Goal: Task Accomplishment & Management: Manage account settings

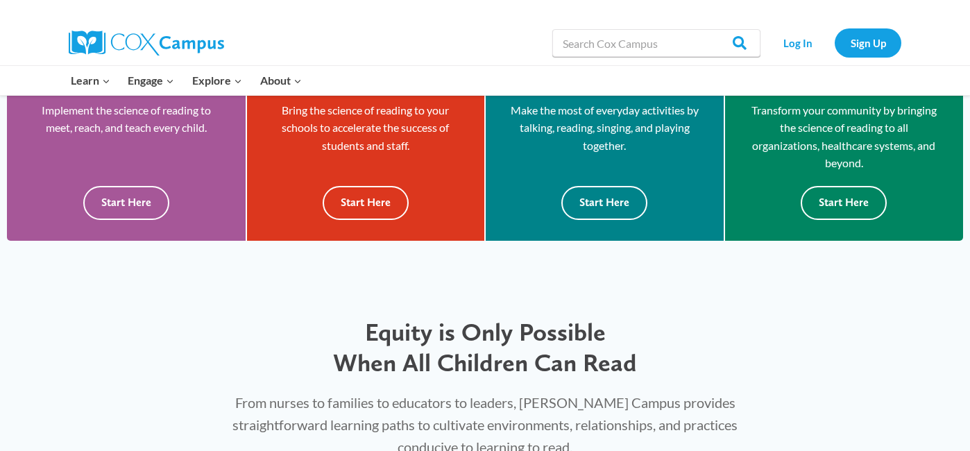
scroll to position [444, 0]
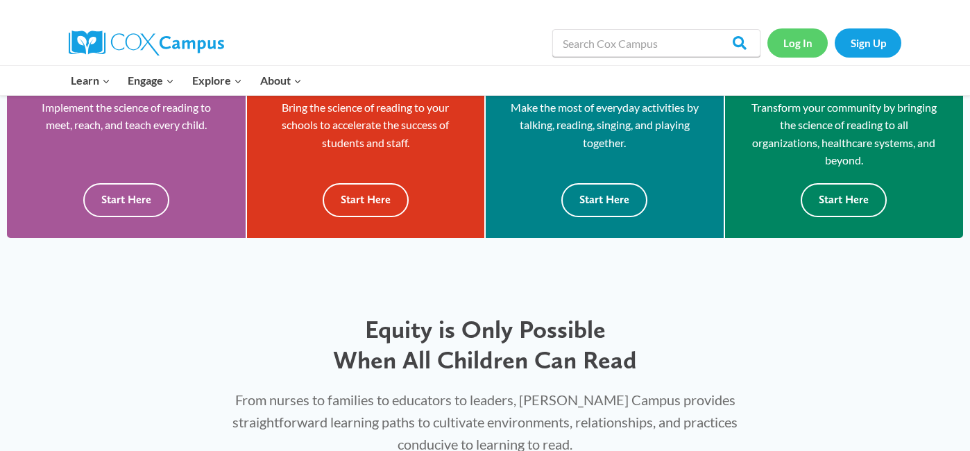
click at [798, 32] on link "Log In" at bounding box center [797, 42] width 60 height 28
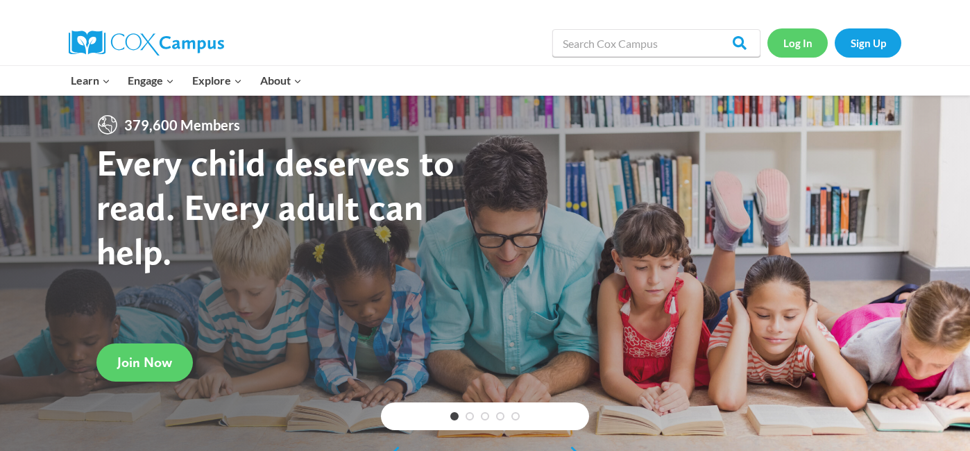
click at [803, 42] on link "Log In" at bounding box center [797, 42] width 60 height 28
